Goal: Information Seeking & Learning: Learn about a topic

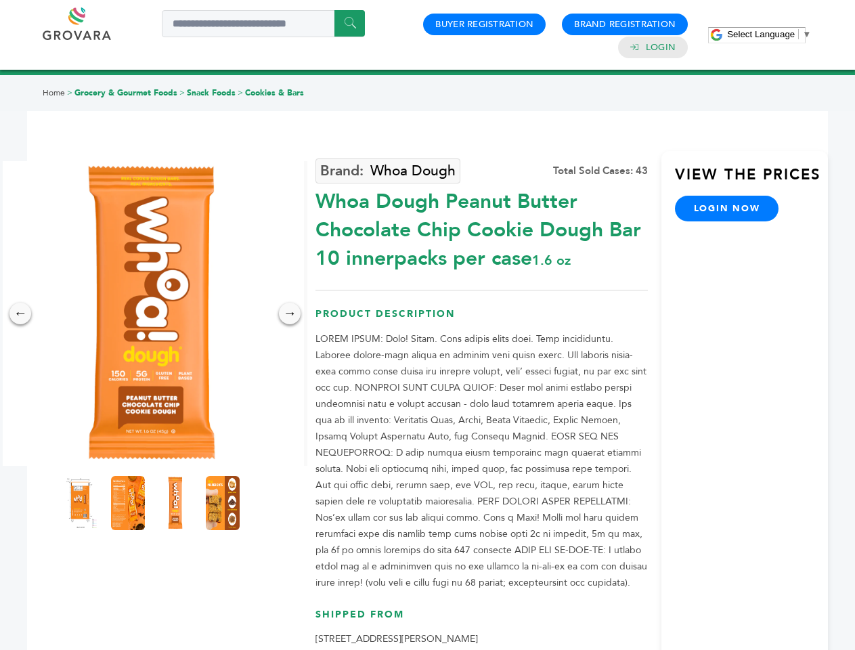
click at [769, 34] on span "Select Language" at bounding box center [761, 34] width 68 height 10
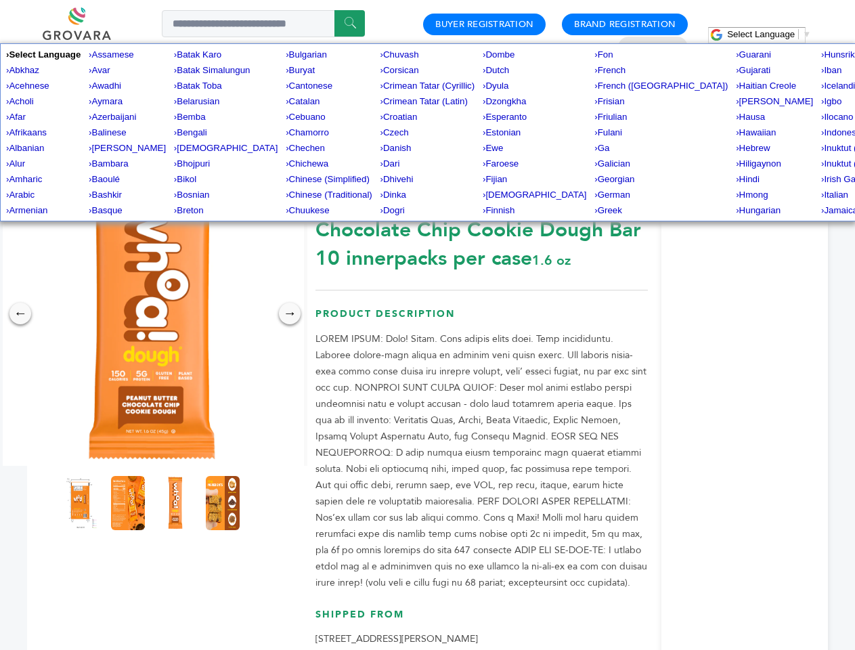
click at [152, 313] on img at bounding box center [151, 313] width 305 height 305
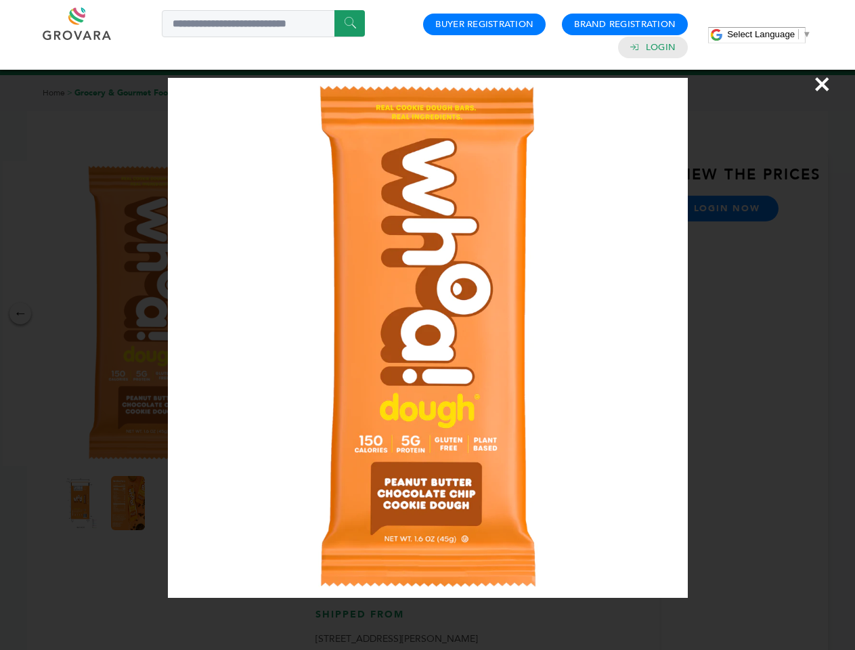
click at [20, 313] on div "×" at bounding box center [427, 325] width 855 height 650
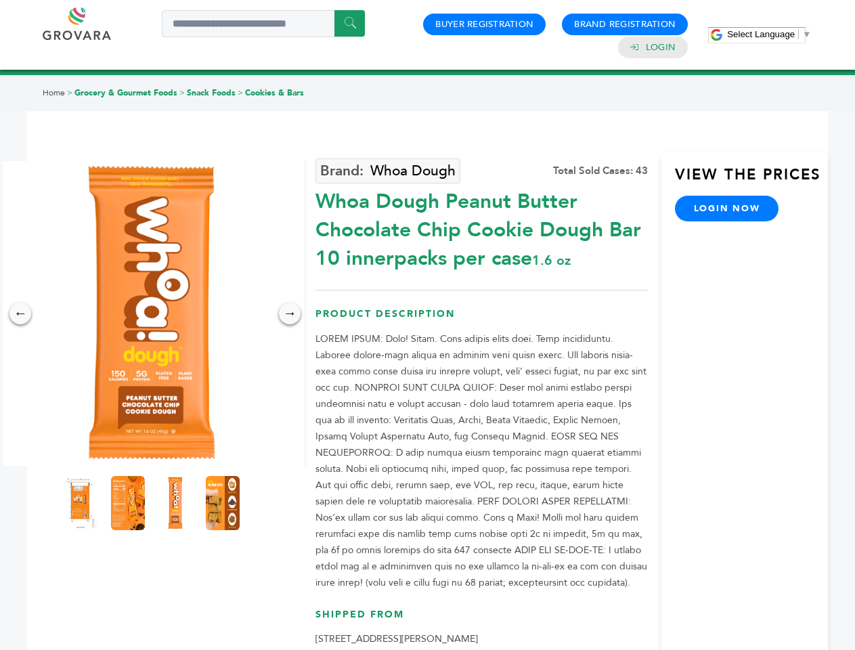
click at [290, 313] on div "→" at bounding box center [290, 314] width 22 height 22
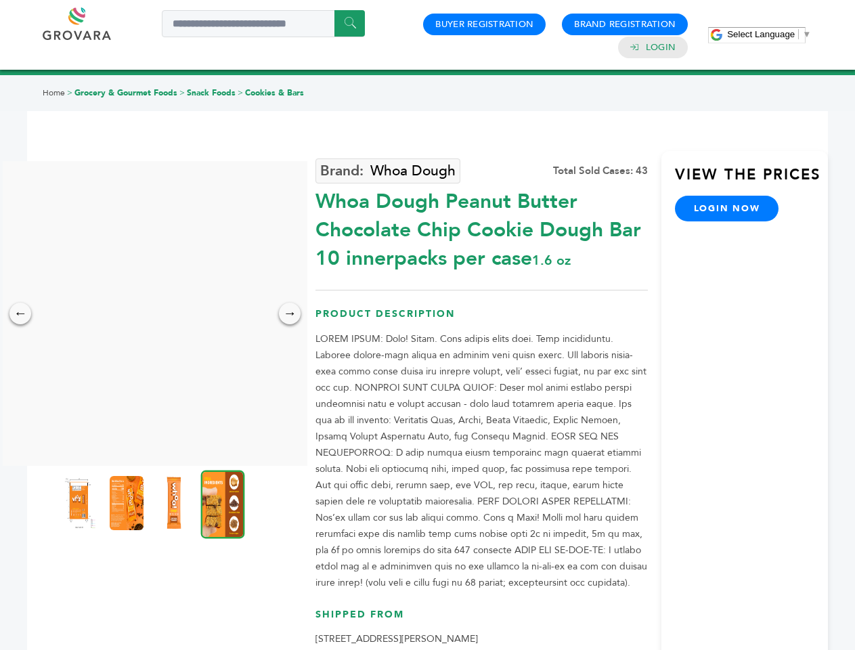
click at [81, 503] on img at bounding box center [79, 503] width 34 height 54
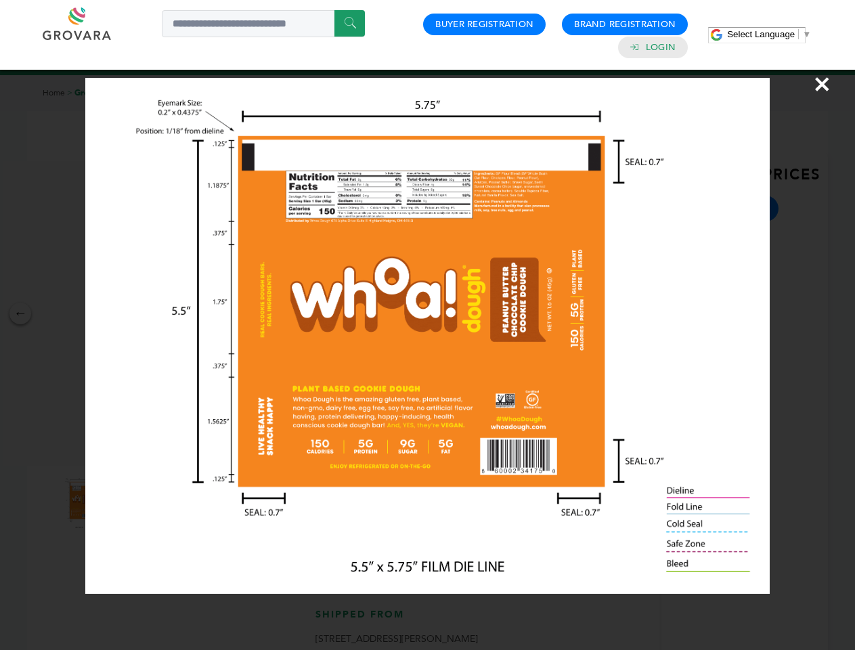
click at [128, 503] on div "×" at bounding box center [427, 325] width 855 height 650
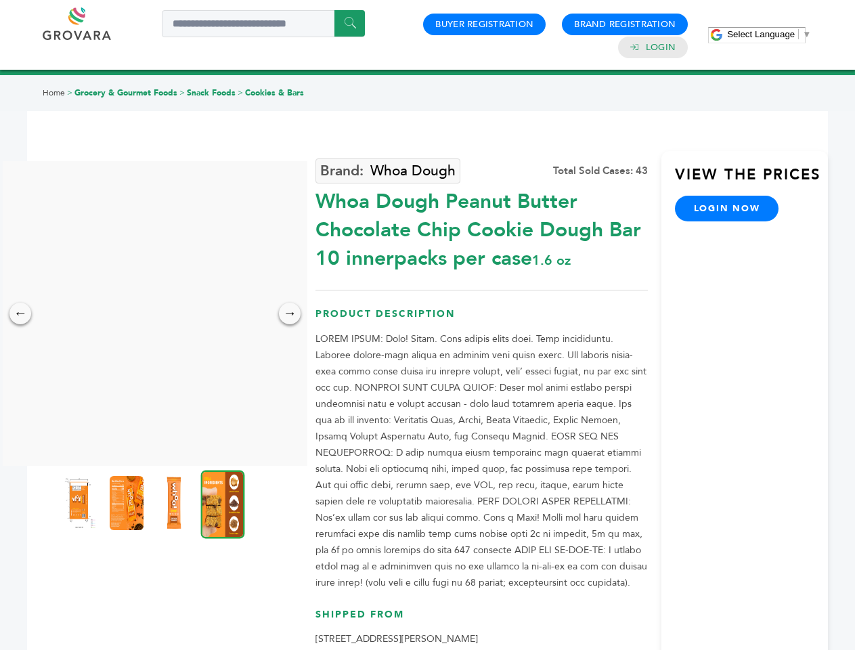
click at [175, 503] on img at bounding box center [174, 503] width 34 height 54
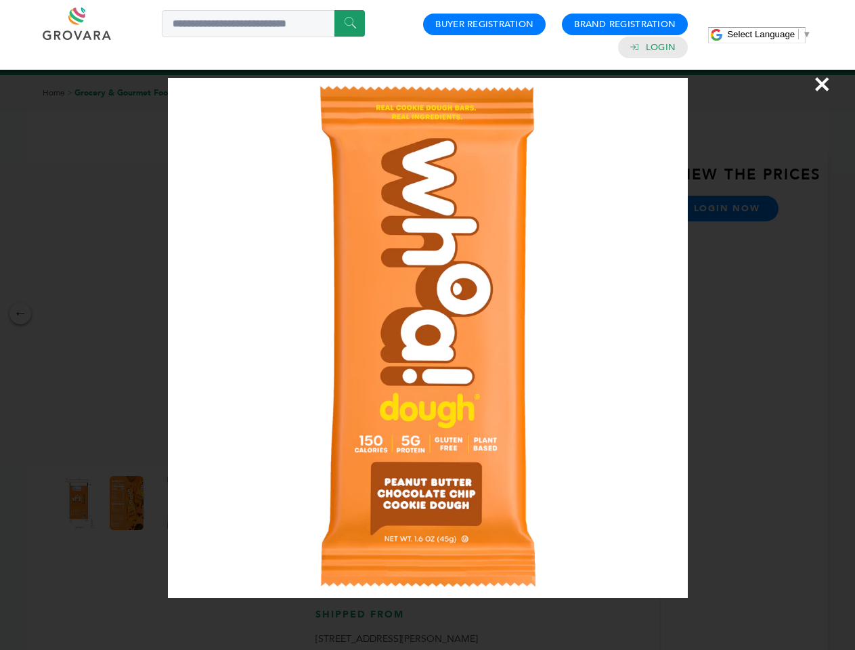
click at [223, 503] on div "×" at bounding box center [427, 325] width 855 height 650
